Goal: Task Accomplishment & Management: Complete application form

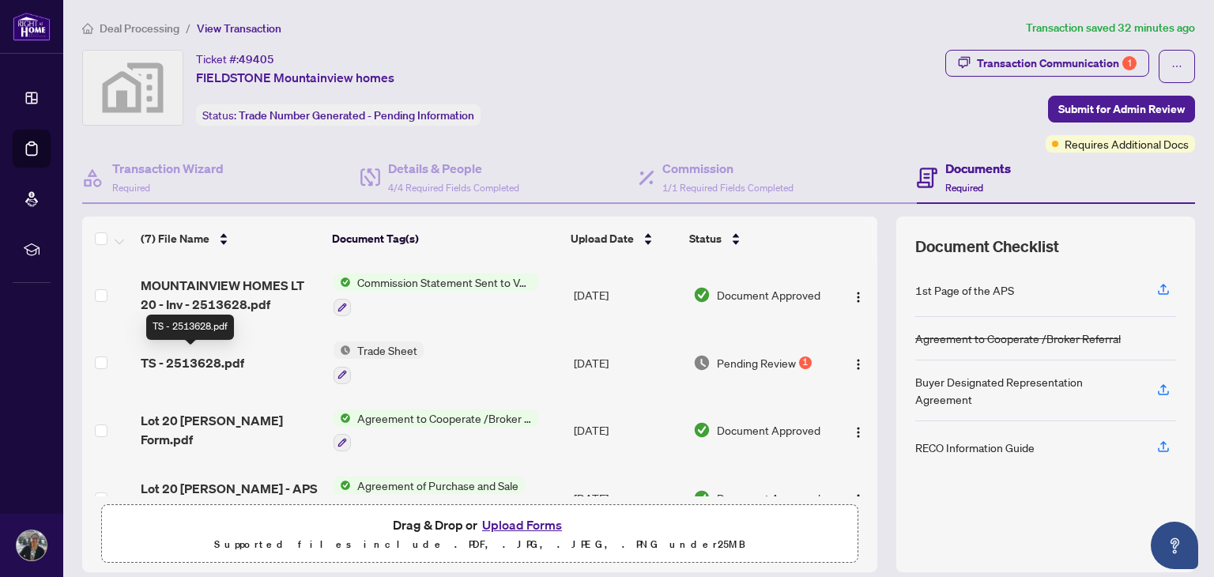
click at [220, 353] on span "TS - 2513628.pdf" at bounding box center [193, 362] width 104 height 19
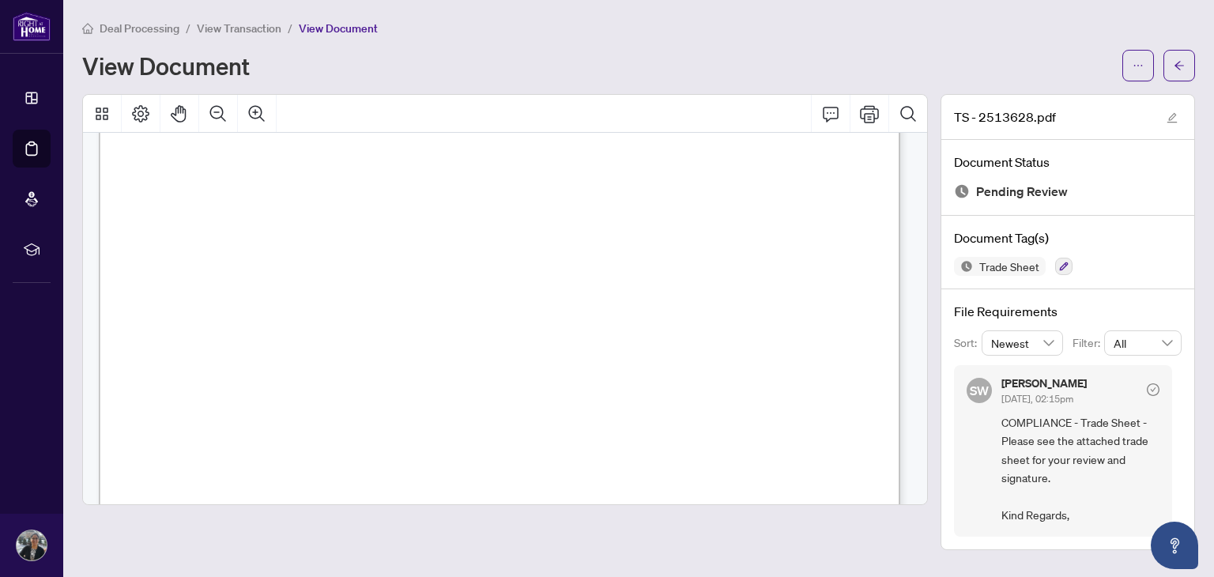
scroll to position [113, 0]
click at [1140, 68] on icon "ellipsis" at bounding box center [1138, 65] width 11 height 11
click at [1065, 96] on span "Download" at bounding box center [1081, 99] width 120 height 17
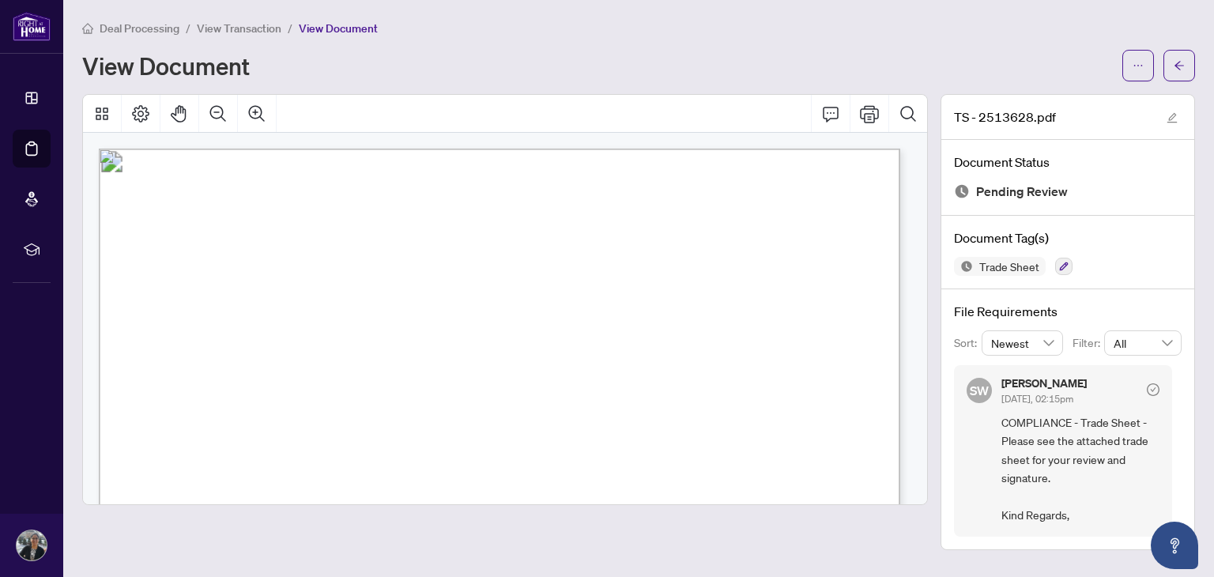
scroll to position [0, 0]
click at [1182, 61] on icon "arrow-left" at bounding box center [1179, 65] width 11 height 11
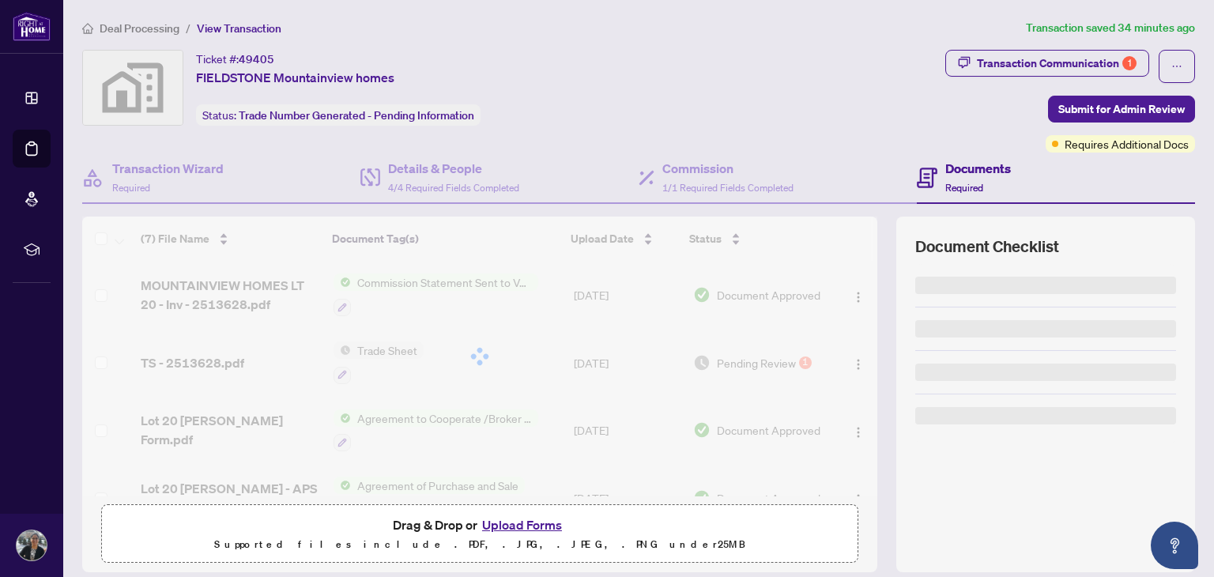
click at [1182, 61] on div "Transaction Communication 1 Submit for Admin Review Requires Additional Docs" at bounding box center [1070, 101] width 256 height 103
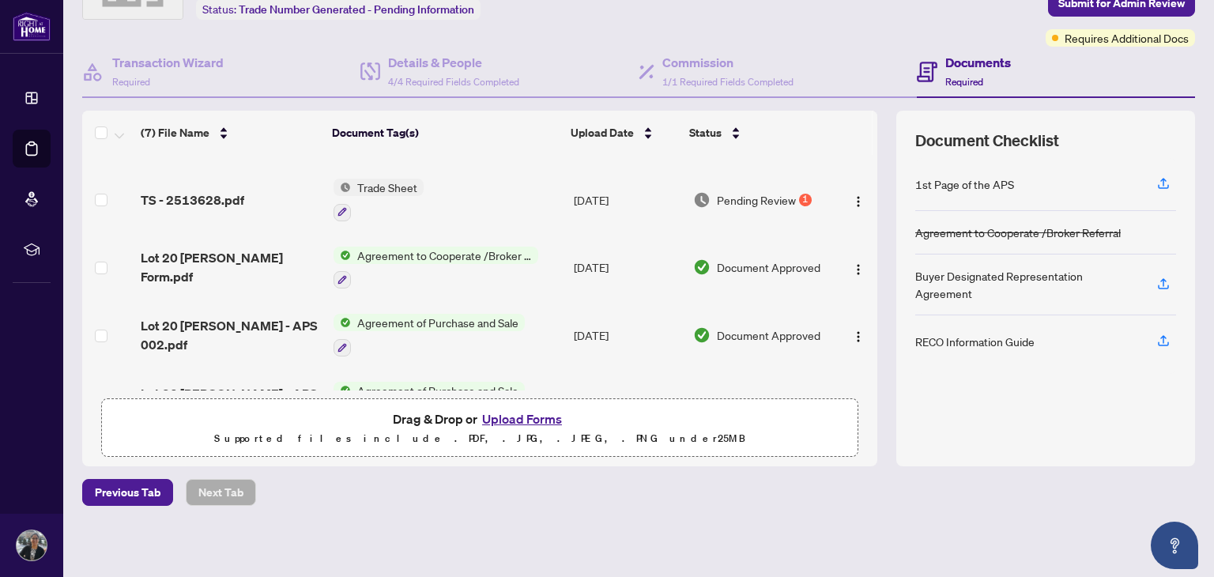
scroll to position [57, 0]
click at [528, 411] on button "Upload Forms" at bounding box center [521, 419] width 89 height 21
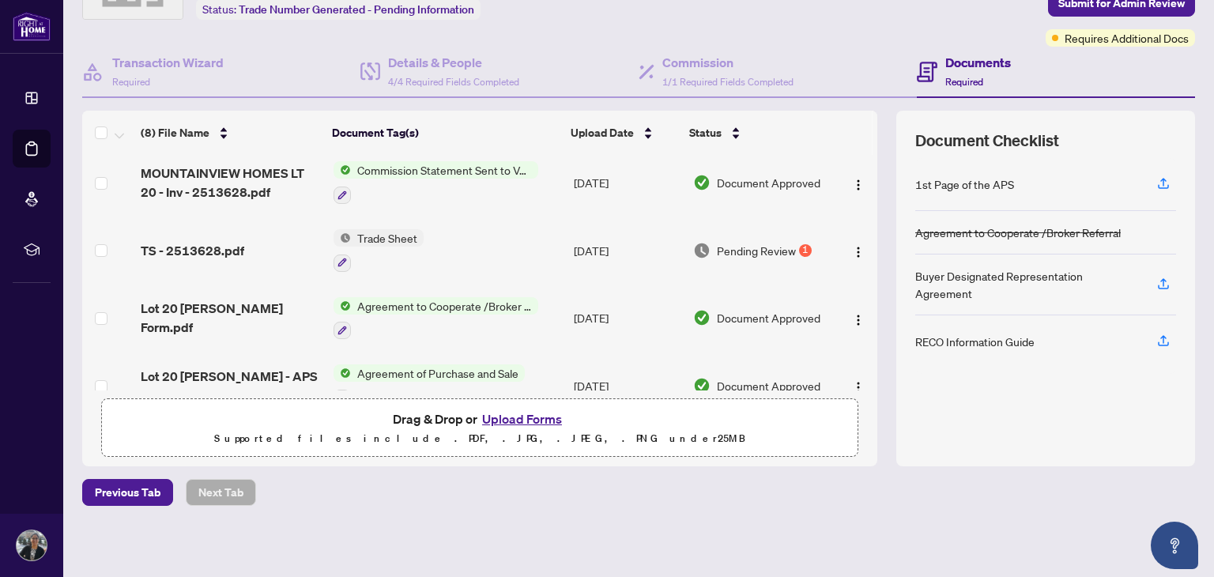
scroll to position [0, 0]
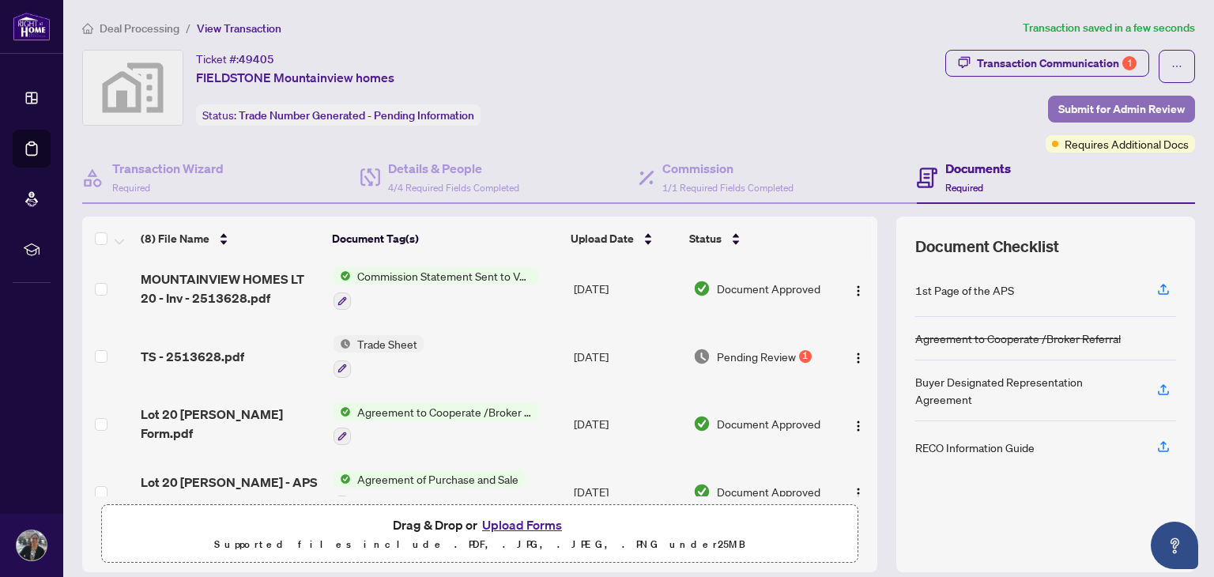
click at [1097, 110] on span "Submit for Admin Review" at bounding box center [1121, 108] width 126 height 25
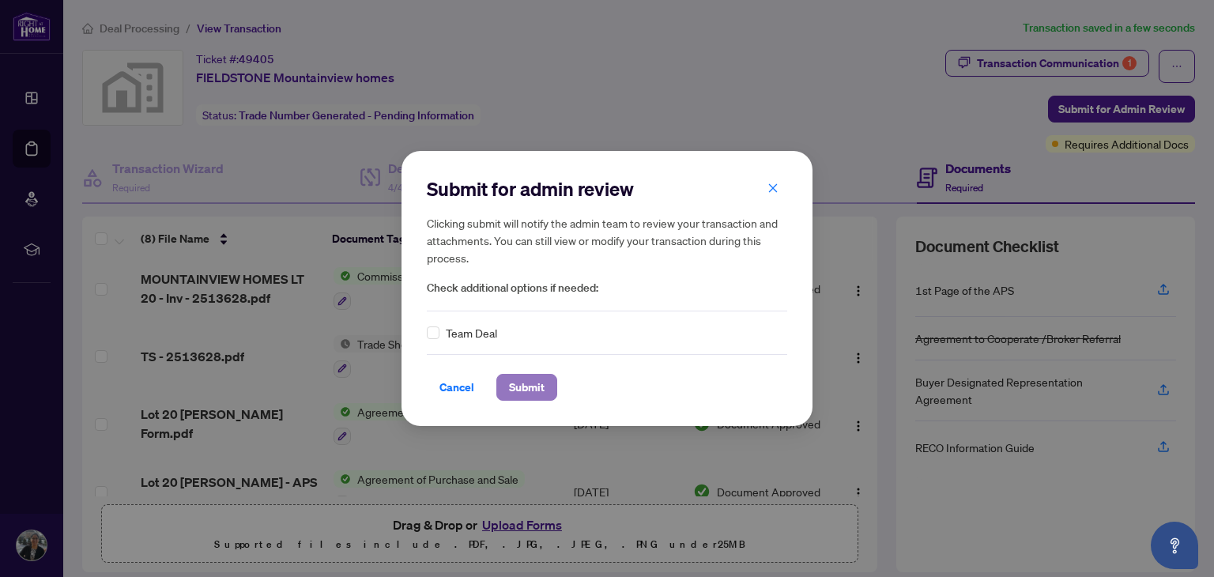
click at [528, 382] on span "Submit" at bounding box center [527, 387] width 36 height 25
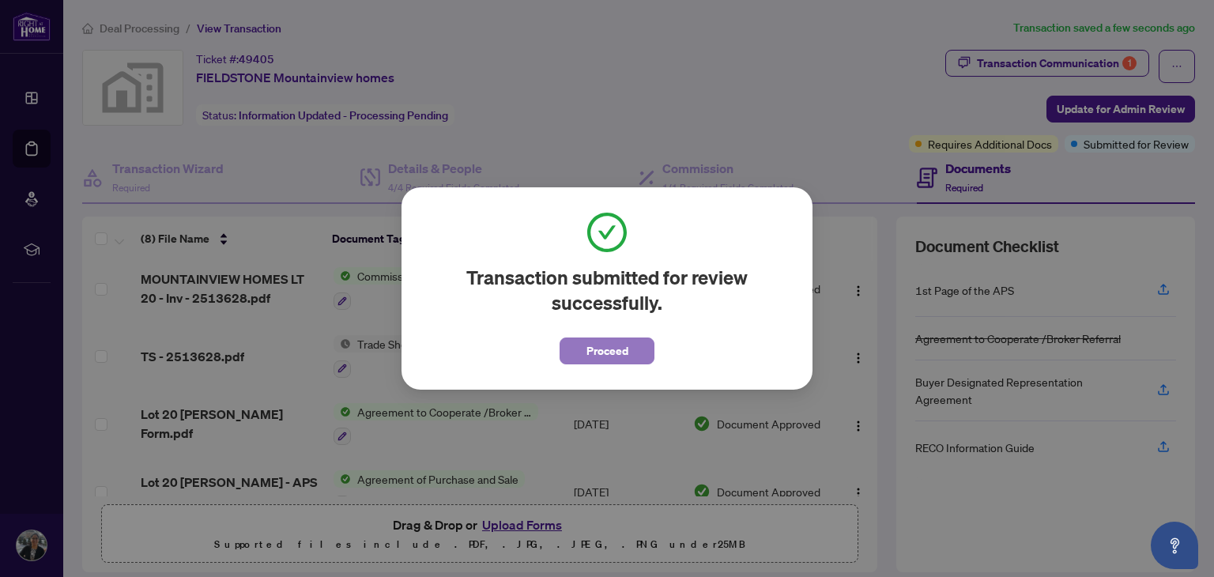
click at [601, 355] on span "Proceed" at bounding box center [607, 350] width 42 height 25
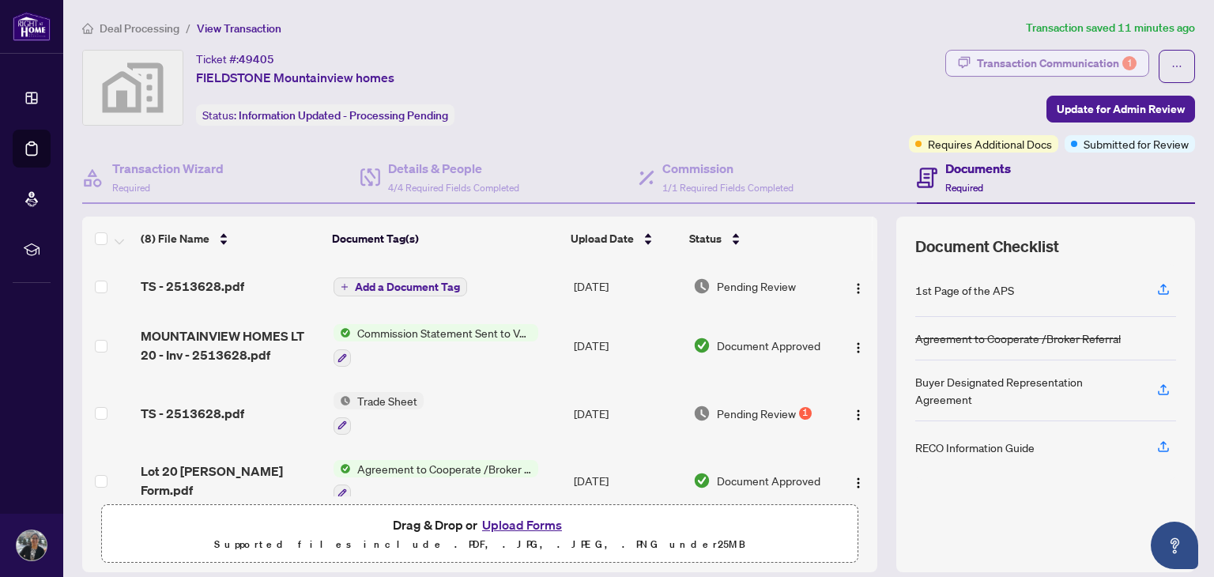
click at [1050, 66] on div "Transaction Communication 1" at bounding box center [1057, 63] width 160 height 25
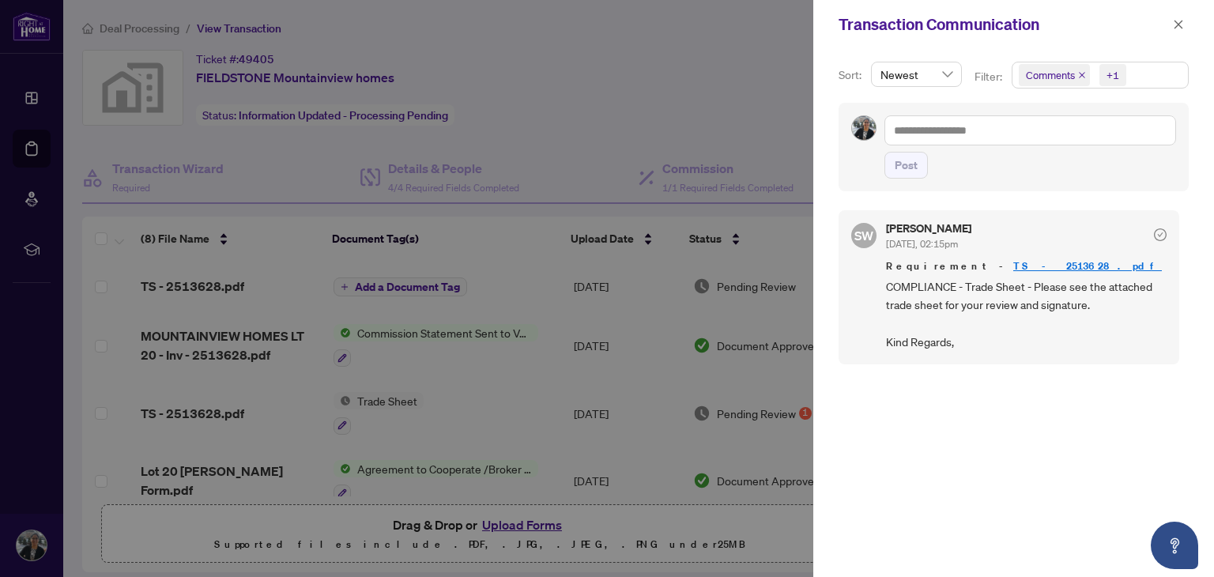
click at [764, 122] on div at bounding box center [607, 288] width 1214 height 577
click at [781, 117] on div at bounding box center [607, 288] width 1214 height 577
click at [1174, 28] on icon "close" at bounding box center [1178, 24] width 11 height 11
